Goal: Check status

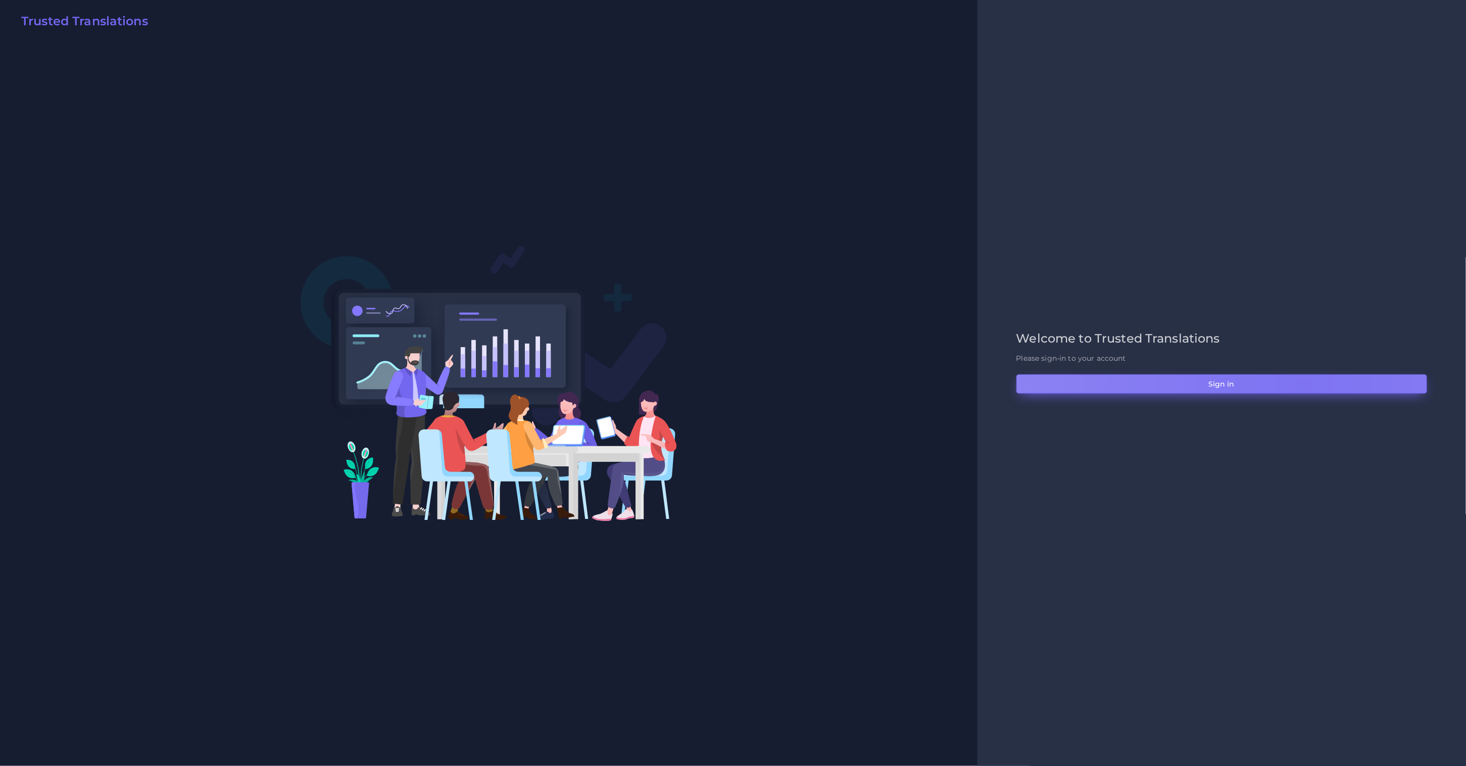
click at [1303, 388] on button "Sign in" at bounding box center [1221, 383] width 411 height 19
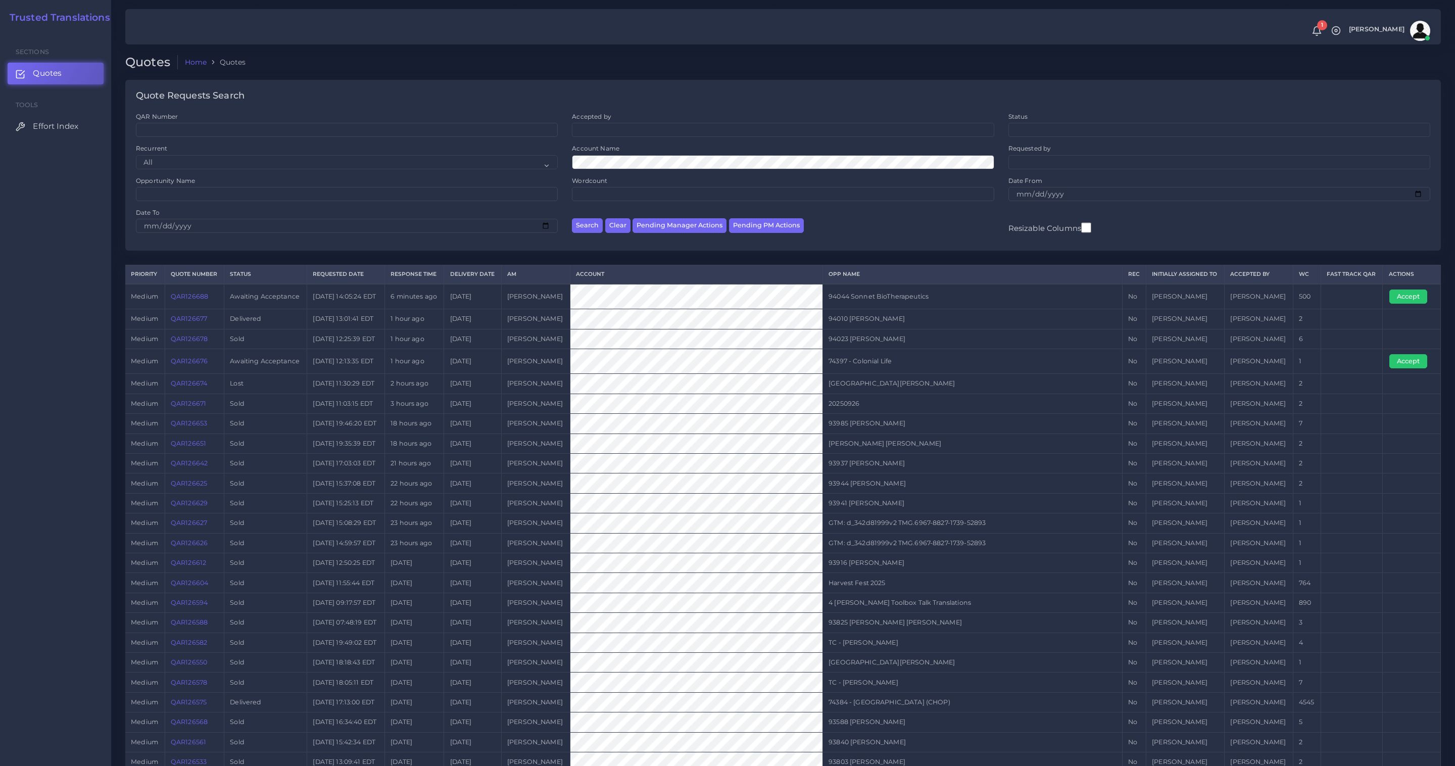
click at [193, 297] on link "QAR126688" at bounding box center [189, 296] width 37 height 8
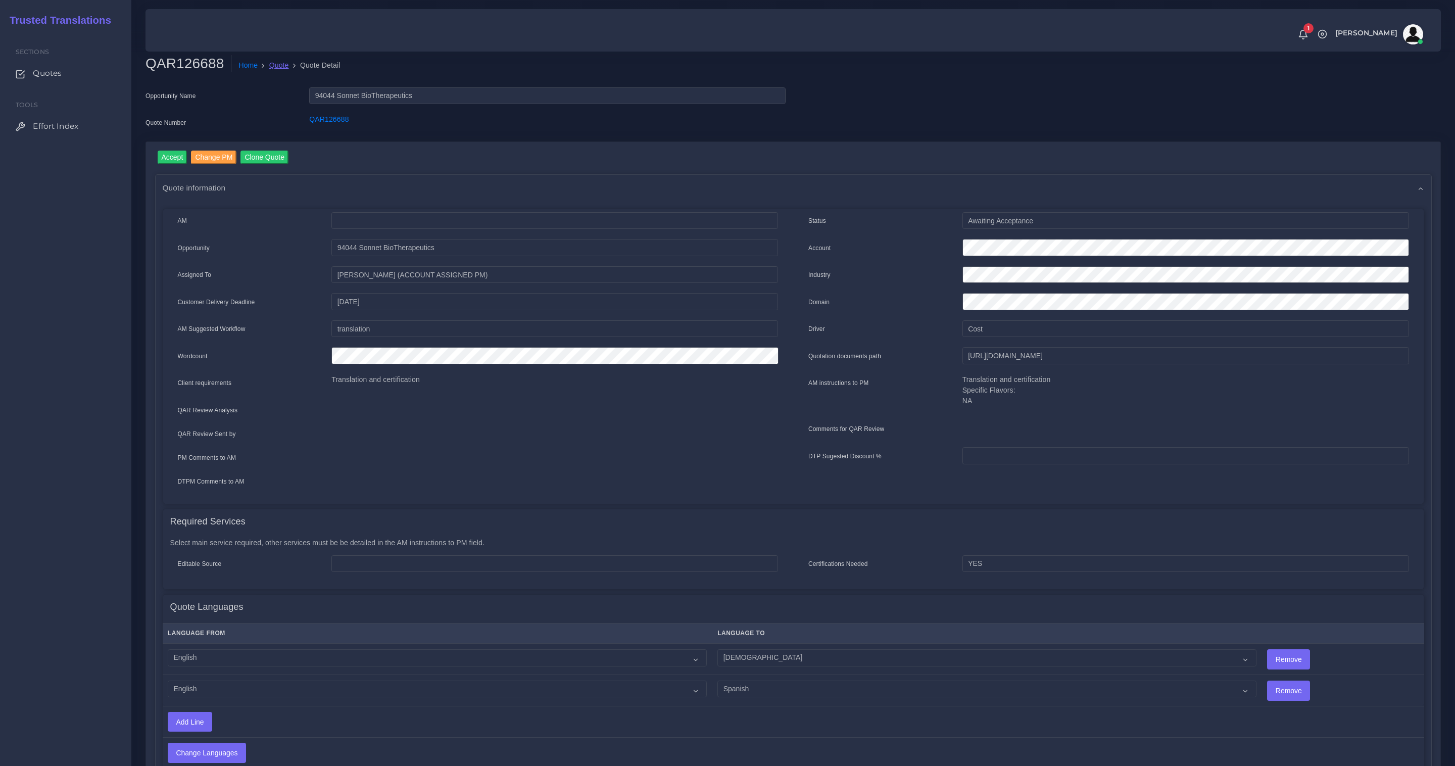
click at [275, 69] on link "Quote" at bounding box center [279, 65] width 20 height 11
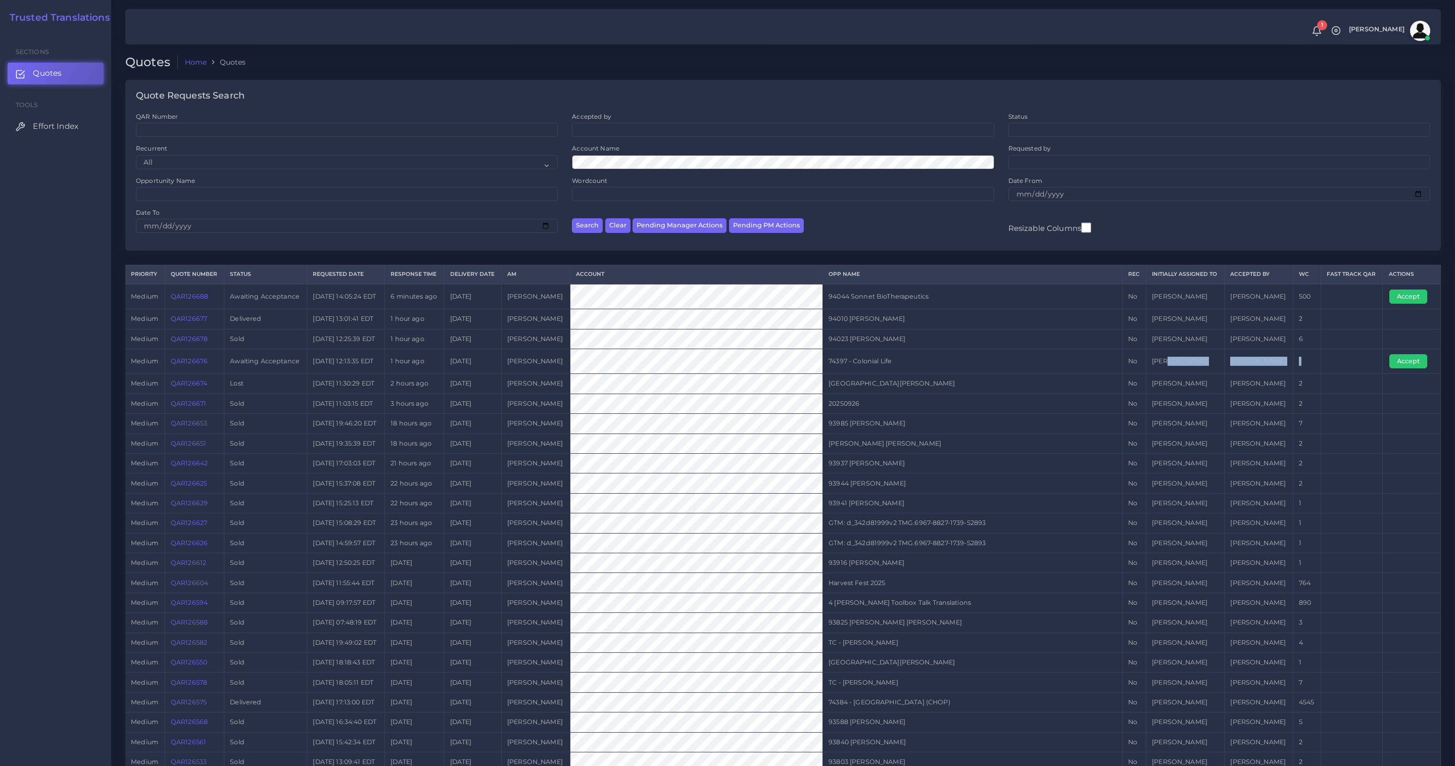
drag, startPoint x: 1345, startPoint y: 365, endPoint x: 1172, endPoint y: 363, distance: 173.2
click at [1173, 363] on tr "medium QAR126676 Awaiting Acceptance 2025-09-26 12:13:35 EDT 1 hour ago 2025-09…" at bounding box center [782, 361] width 1315 height 25
click at [221, 290] on td "QAR126688" at bounding box center [195, 296] width 60 height 25
drag, startPoint x: 216, startPoint y: 294, endPoint x: 155, endPoint y: 293, distance: 61.6
click at [155, 293] on tr "medium QAR126688 Awaiting Acceptance 2025-09-26 14:05:24 EDT 6 minutes ago 2025…" at bounding box center [782, 296] width 1315 height 25
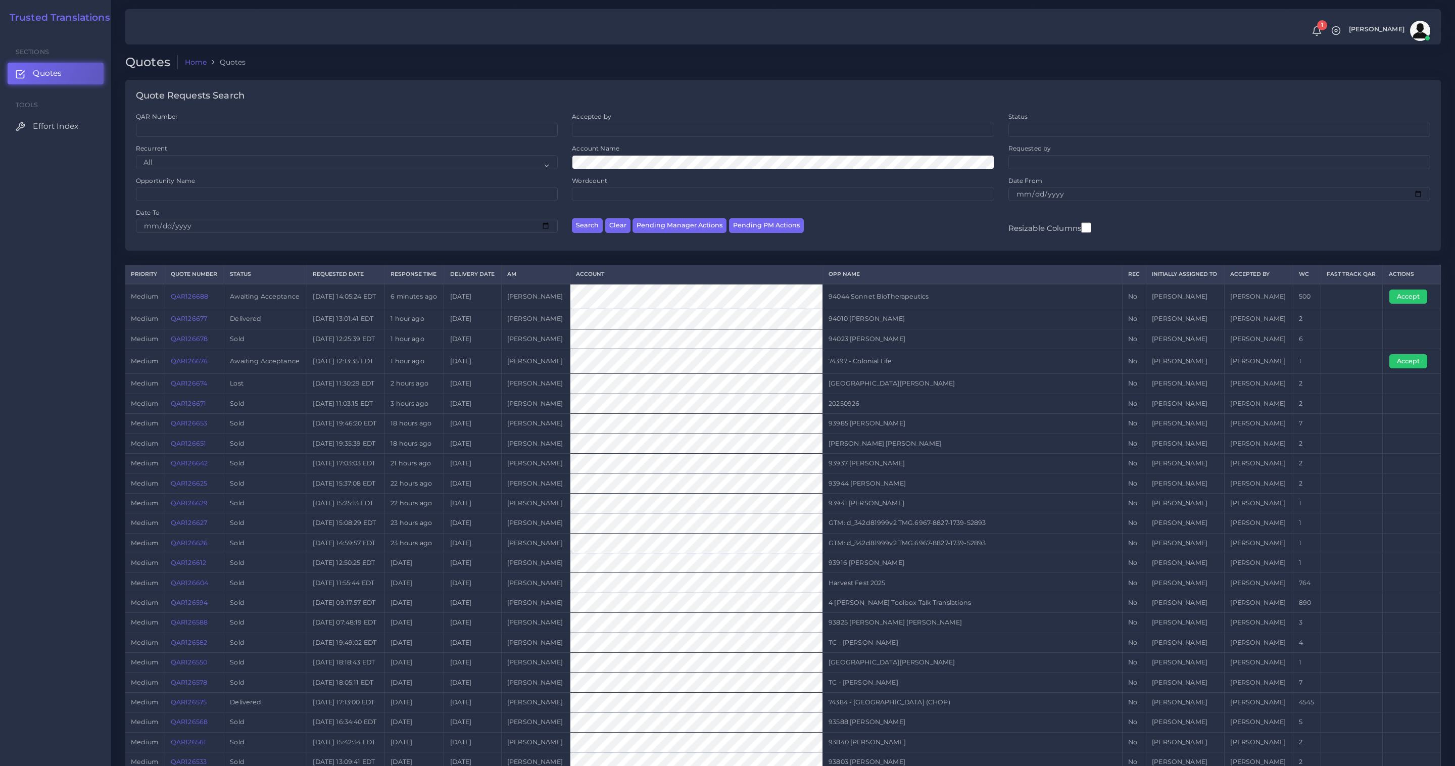
click at [429, 293] on td "6 minutes ago" at bounding box center [414, 296] width 59 height 25
drag, startPoint x: 212, startPoint y: 295, endPoint x: 163, endPoint y: 298, distance: 49.6
click at [163, 298] on tr "medium QAR126688 Awaiting Acceptance 2025-09-26 14:05:24 EDT 6 minutes ago 2025…" at bounding box center [782, 296] width 1315 height 25
copy tr "QAR126688"
